Goal: Task Accomplishment & Management: Use online tool/utility

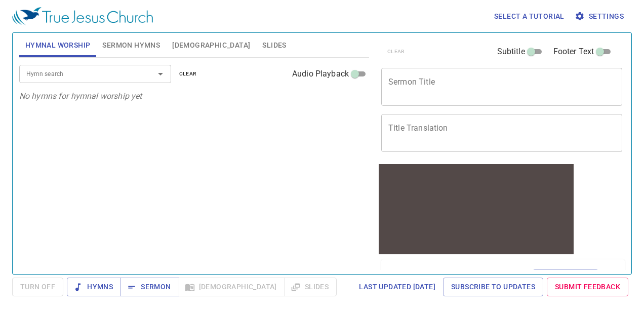
click at [603, 15] on span "Settings" at bounding box center [599, 16] width 47 height 13
click at [355, 279] on link "Last updated 7/2/2025" at bounding box center [397, 286] width 85 height 19
click at [605, 18] on span "Settings" at bounding box center [599, 16] width 47 height 13
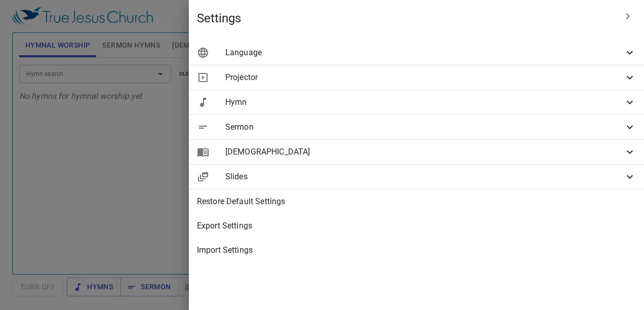
click at [420, 54] on span "Language" at bounding box center [424, 53] width 398 height 12
click at [620, 54] on span "Language" at bounding box center [424, 53] width 398 height 12
click at [633, 54] on icon at bounding box center [630, 53] width 12 height 12
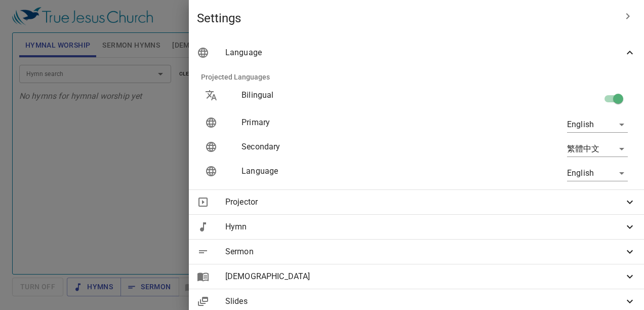
click at [310, 157] on div at bounding box center [322, 155] width 644 height 310
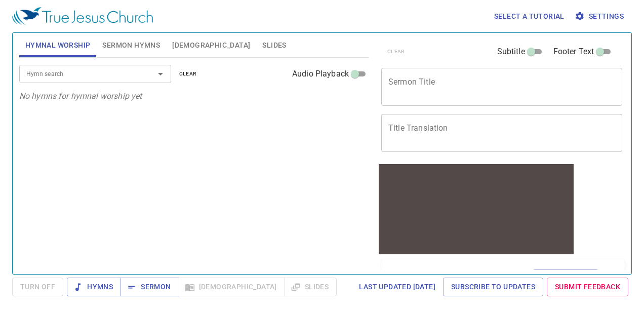
click at [406, 97] on div "x Sermon Title" at bounding box center [501, 87] width 241 height 38
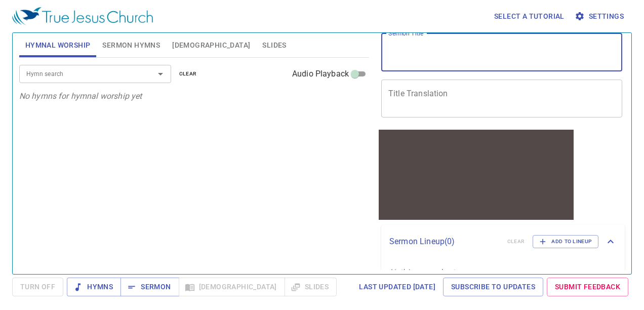
scroll to position [39, 0]
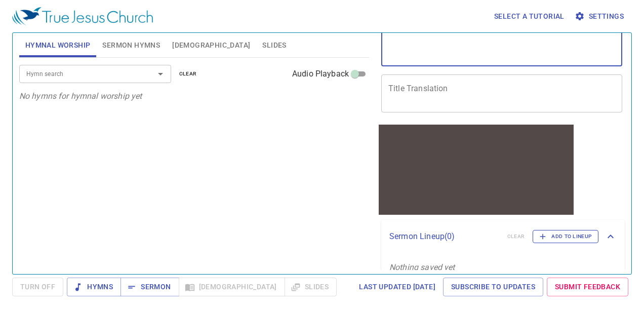
click at [564, 237] on span "Add to Lineup" at bounding box center [565, 236] width 53 height 9
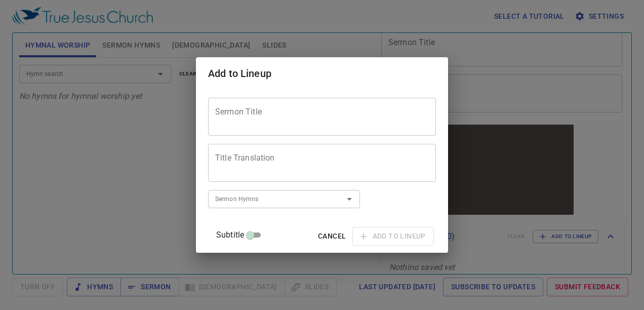
click at [367, 113] on textarea "Sermon Title" at bounding box center [322, 116] width 214 height 19
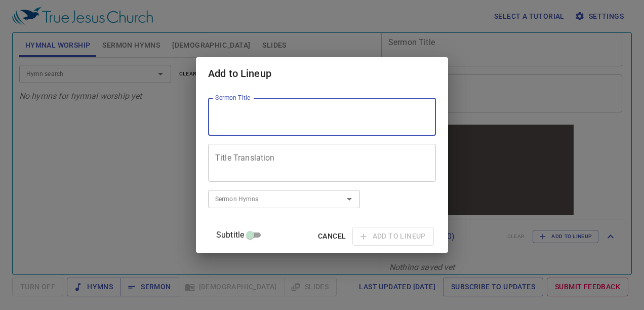
paste textarea "A City that has Foundation 有根基的城"
type textarea "A City that has Foundation 有根基的城"
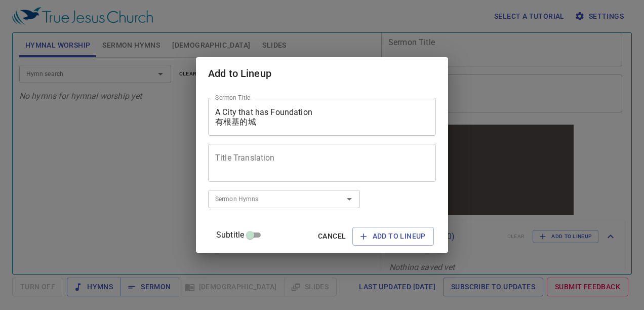
click at [390, 70] on h2 "Add to Lineup" at bounding box center [322, 73] width 228 height 16
click at [485, 164] on div "Add to Lineup Sermon Title A City that has Foundation 有根基的城 Sermon Title Title …" at bounding box center [322, 155] width 644 height 310
click at [321, 151] on div "Title Translation" at bounding box center [322, 163] width 228 height 38
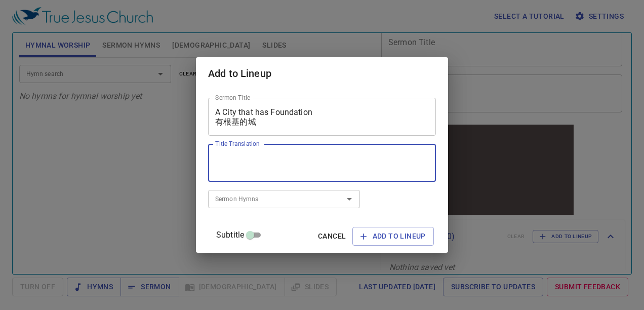
click at [328, 151] on div "Title Translation" at bounding box center [322, 163] width 228 height 38
type textarea "Speaker: Brother Ethan Wang Interpreter: Sister Roma"
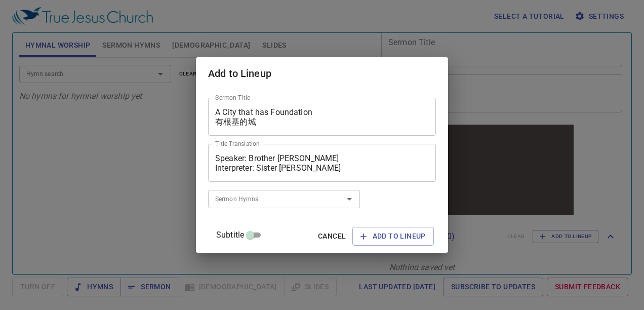
click at [381, 211] on div "Sermon Title A City that has Foundation 有根基的城 Sermon Title Title Translation Sp…" at bounding box center [322, 171] width 228 height 154
click at [383, 232] on span "Add to Lineup" at bounding box center [392, 236] width 65 height 13
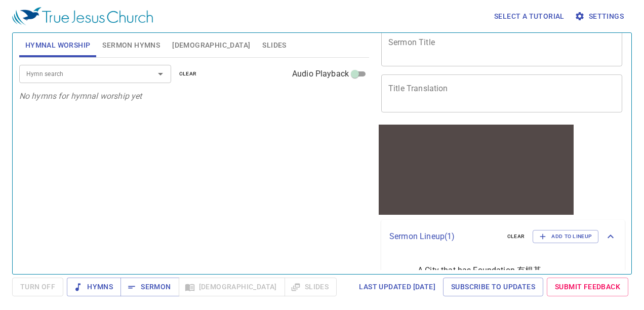
scroll to position [85, 0]
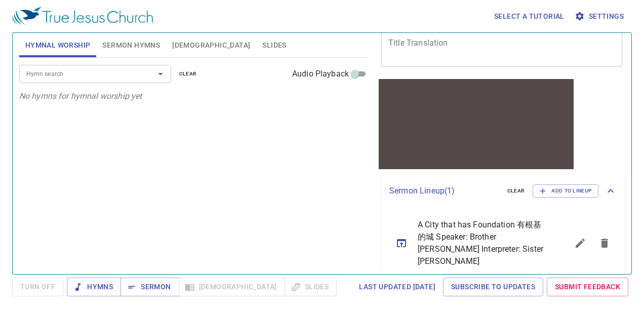
click at [576, 237] on icon "sermon lineup list" at bounding box center [580, 243] width 12 height 12
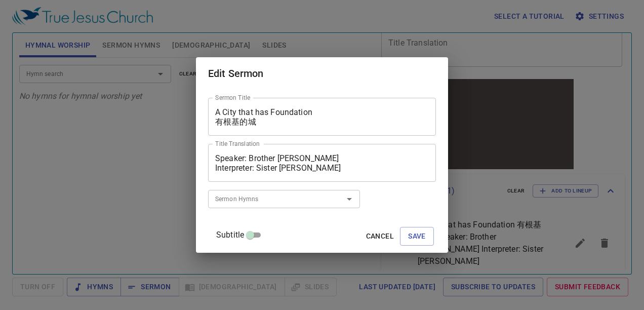
click at [300, 206] on div "Sermon Hymns" at bounding box center [284, 199] width 152 height 18
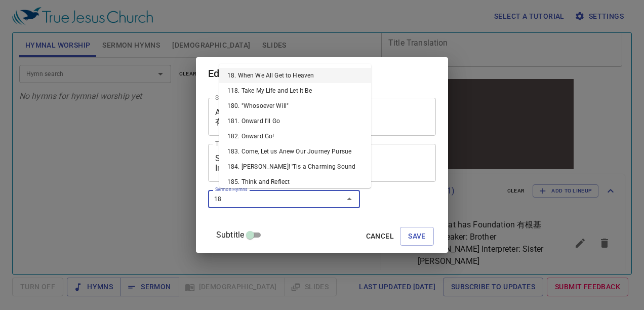
type input "186"
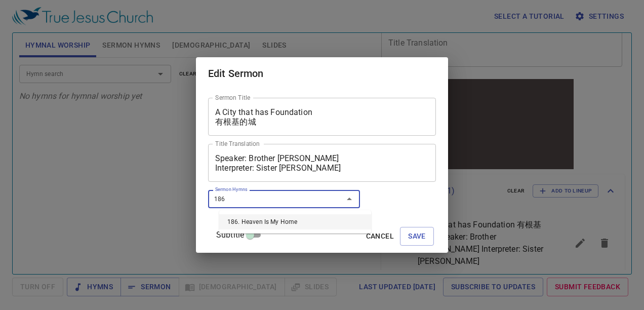
click at [284, 222] on li "186. Heaven Is My Home" at bounding box center [295, 221] width 152 height 15
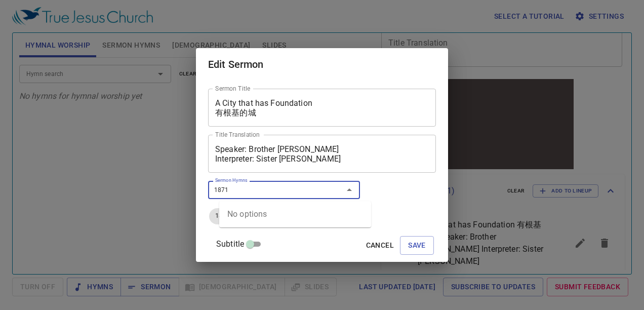
type input "1871"
click at [411, 248] on span "Save" at bounding box center [417, 245] width 18 height 13
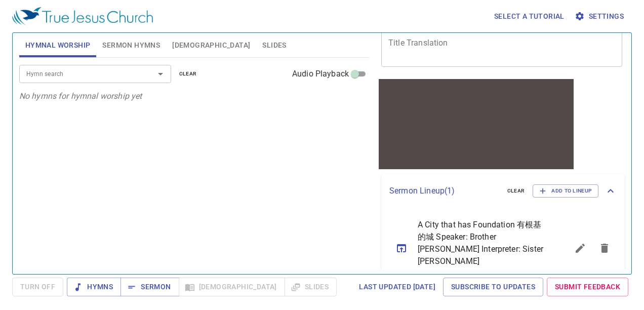
scroll to position [95, 0]
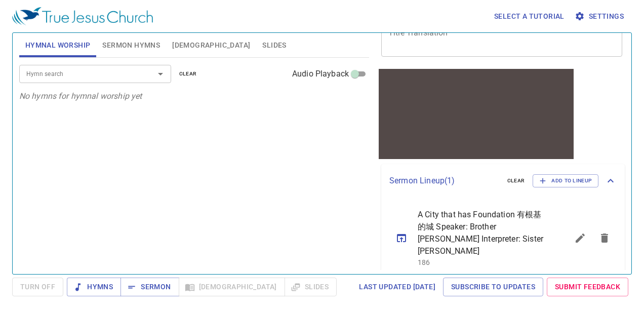
click at [575, 235] on icon "sermon lineup list" at bounding box center [579, 237] width 9 height 9
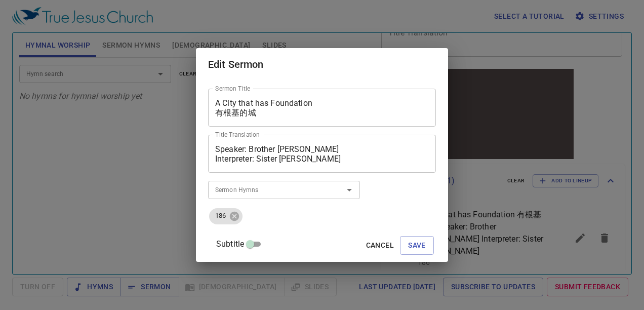
click at [341, 186] on div at bounding box center [342, 190] width 26 height 14
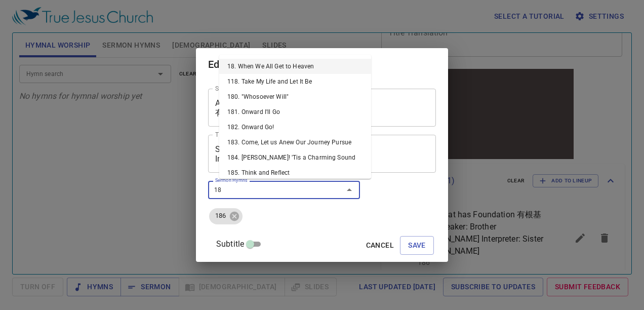
type input "187"
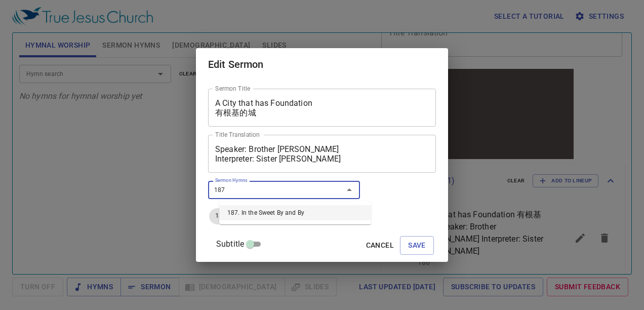
click at [311, 210] on li "187. In the Sweet By and By" at bounding box center [295, 212] width 152 height 15
click at [408, 245] on span "Save" at bounding box center [417, 245] width 18 height 13
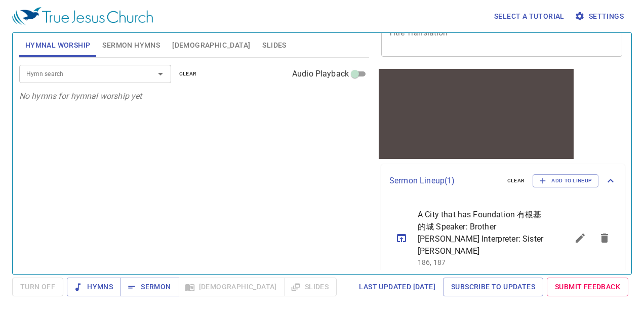
click at [403, 235] on icon "sermon lineup list" at bounding box center [401, 238] width 12 height 12
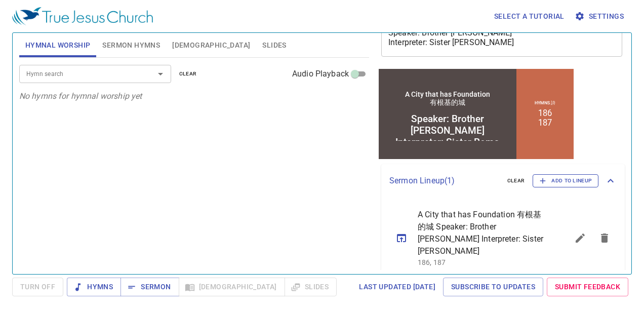
click at [570, 177] on span "Add to Lineup" at bounding box center [565, 180] width 53 height 9
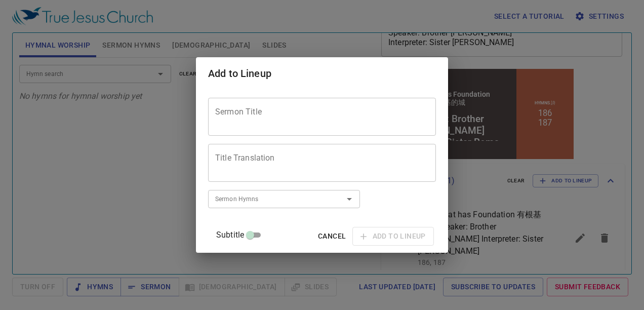
click at [393, 108] on textarea "Sermon Title" at bounding box center [322, 116] width 214 height 19
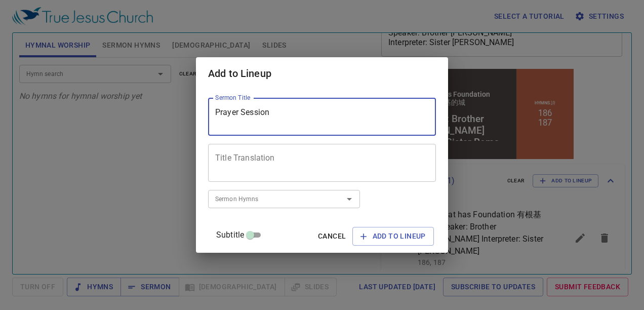
drag, startPoint x: 283, startPoint y: 111, endPoint x: 181, endPoint y: 100, distance: 102.8
click at [181, 100] on div "Add to Lineup Sermon Title Prayer Session Sermon Title Title Translation Title …" at bounding box center [322, 155] width 644 height 310
click at [325, 121] on textarea "Prayer Session" at bounding box center [322, 116] width 214 height 19
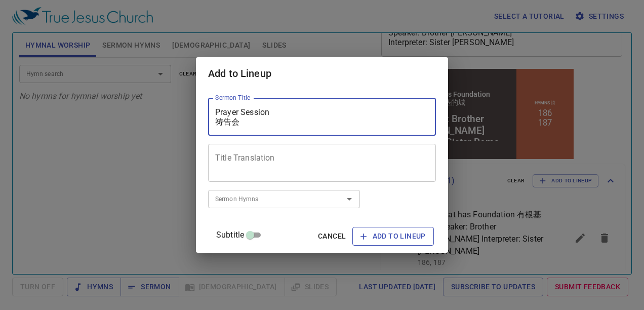
type textarea "Prayer Session 祷告会"
click at [410, 237] on span "Add to Lineup" at bounding box center [392, 236] width 65 height 13
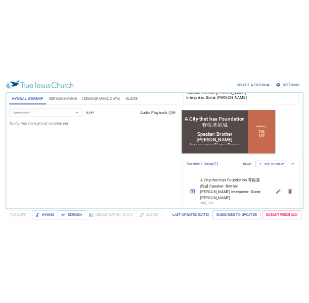
scroll to position [128, 0]
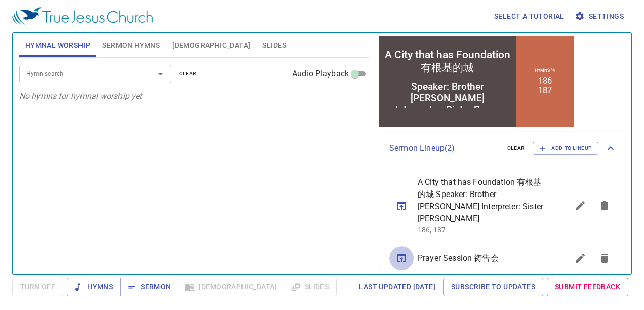
click at [402, 254] on icon "sermon lineup list" at bounding box center [401, 258] width 9 height 8
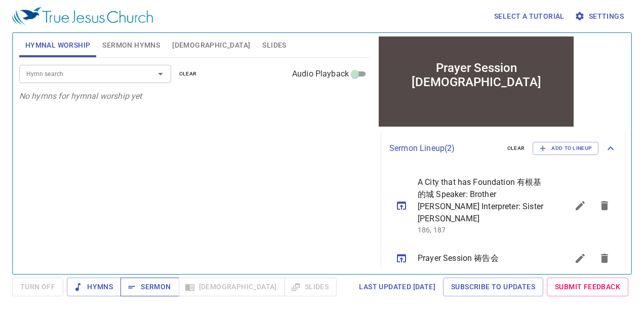
click at [151, 289] on span "Sermon" at bounding box center [150, 286] width 42 height 13
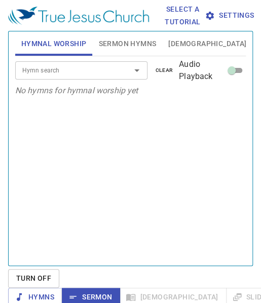
drag, startPoint x: 0, startPoint y: 140, endPoint x: -28, endPoint y: 140, distance: 27.8
click at [0, 140] on html "Select a tutorial Settings Hymnal Worship Sermon Hymns Bible Slides Hymn search…" at bounding box center [130, 151] width 261 height 303
